Goal: Task Accomplishment & Management: Manage account settings

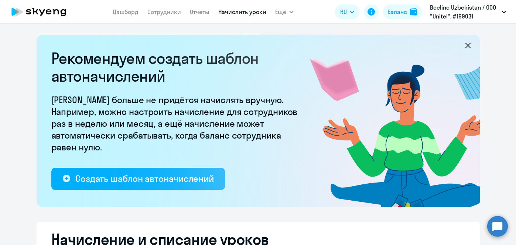
select select "10"
click at [158, 12] on link "Сотрудники" at bounding box center [164, 11] width 34 height 7
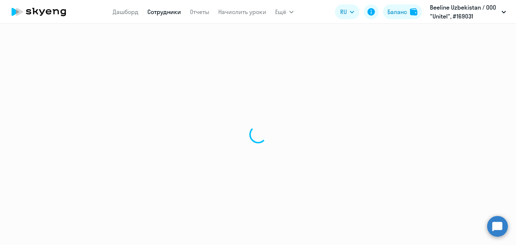
select select "30"
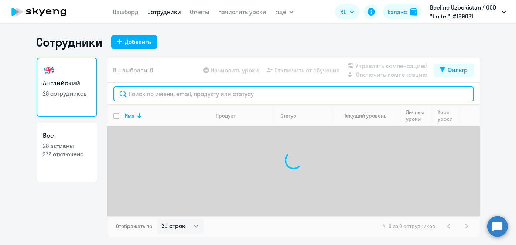
click at [162, 95] on input "text" at bounding box center [293, 93] width 360 height 15
paste input "Tarasovskiy"
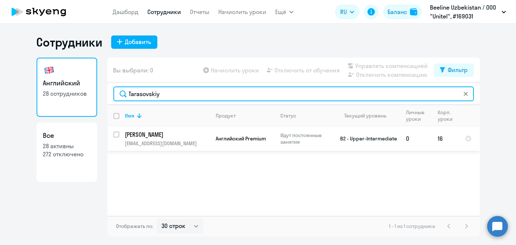
type input "Tarasovskiy"
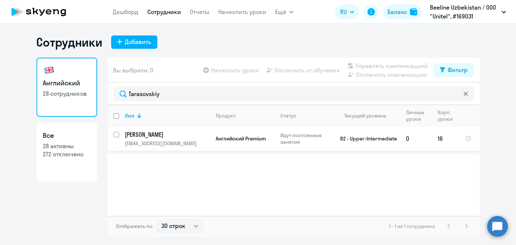
click at [116, 136] on input "select row 22081999" at bounding box center [120, 138] width 15 height 15
checkbox input "true"
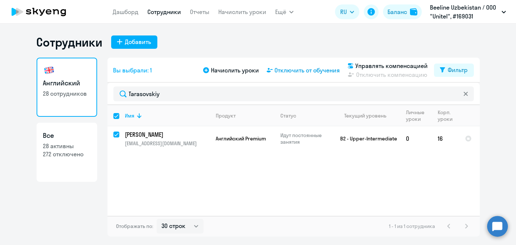
click at [289, 72] on span "Отключить от обучения" at bounding box center [307, 70] width 65 height 9
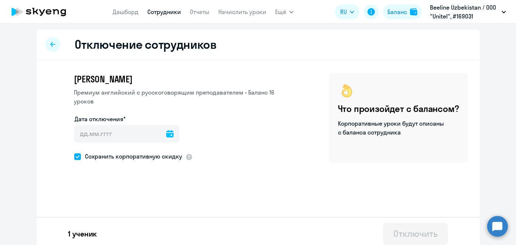
click at [166, 131] on icon at bounding box center [169, 133] width 7 height 7
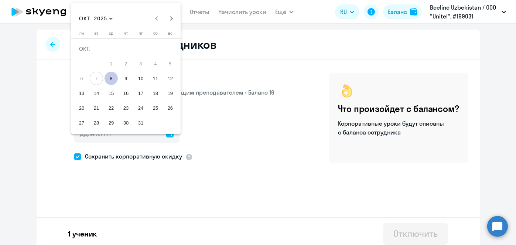
click at [112, 78] on span "8" at bounding box center [110, 78] width 13 height 13
type input "[DATE]"
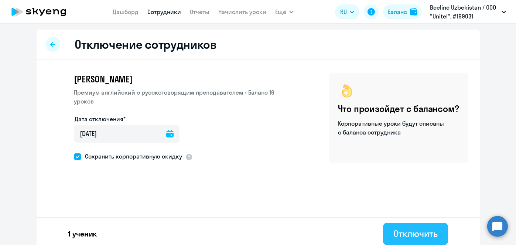
click at [425, 233] on div "Отключить" at bounding box center [415, 233] width 44 height 12
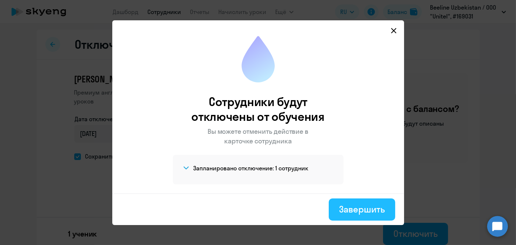
click at [370, 204] on div "Завершить" at bounding box center [361, 209] width 45 height 12
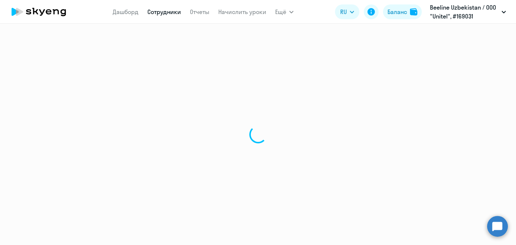
select select "30"
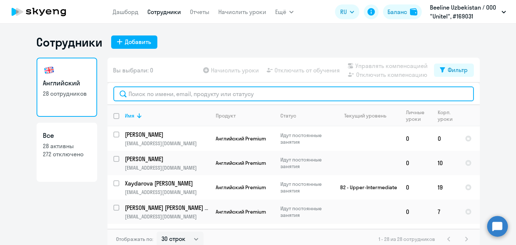
click at [225, 89] on input "text" at bounding box center [293, 93] width 360 height 15
paste input "Tarasovskiy"
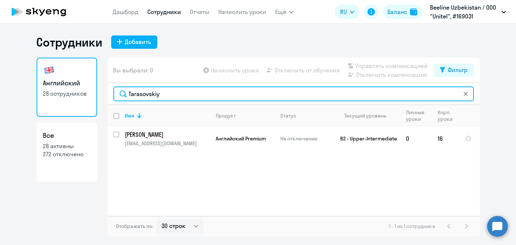
type input "Tarasovskiy"
